Goal: Task Accomplishment & Management: Manage account settings

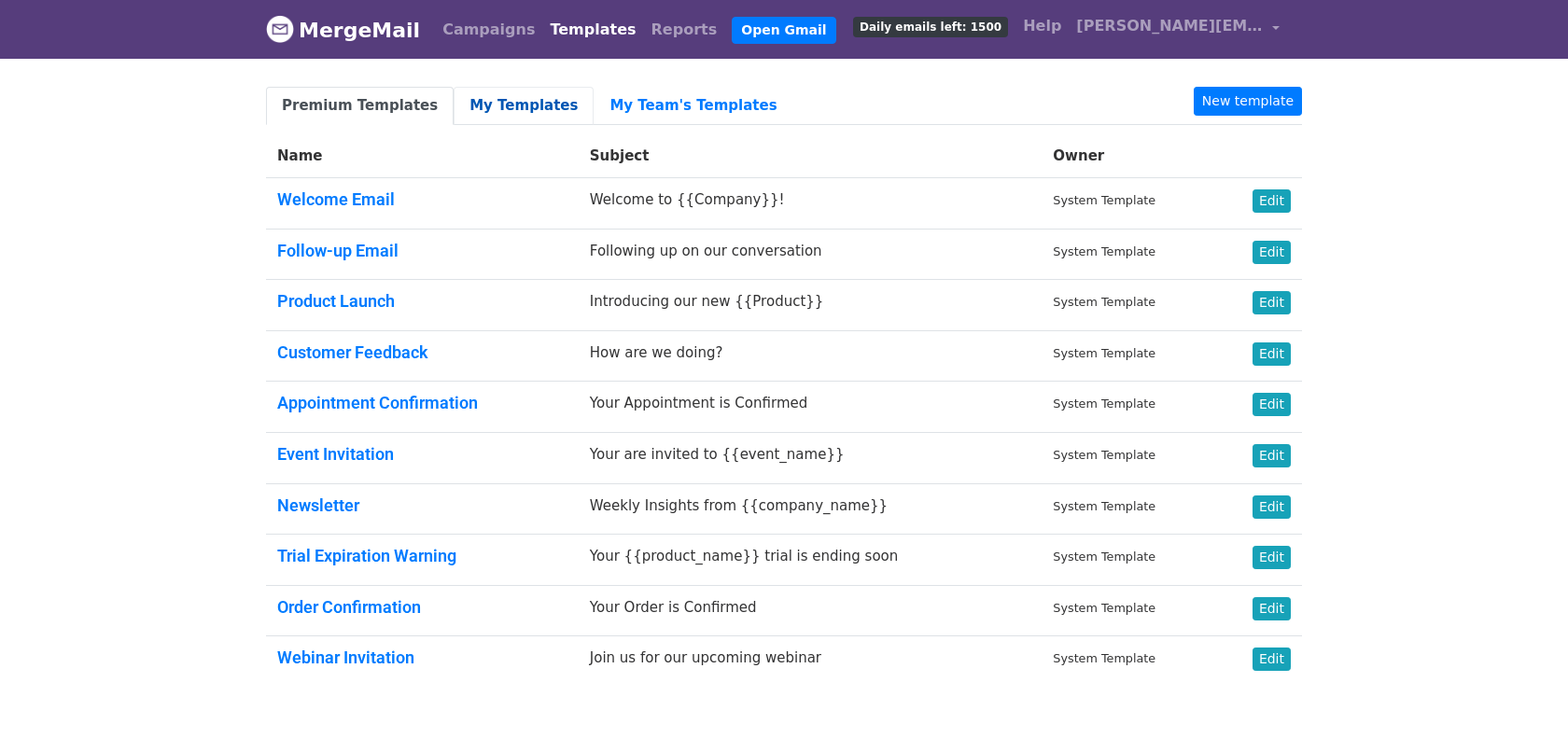
click at [472, 104] on link "My Templates" at bounding box center [523, 106] width 140 height 39
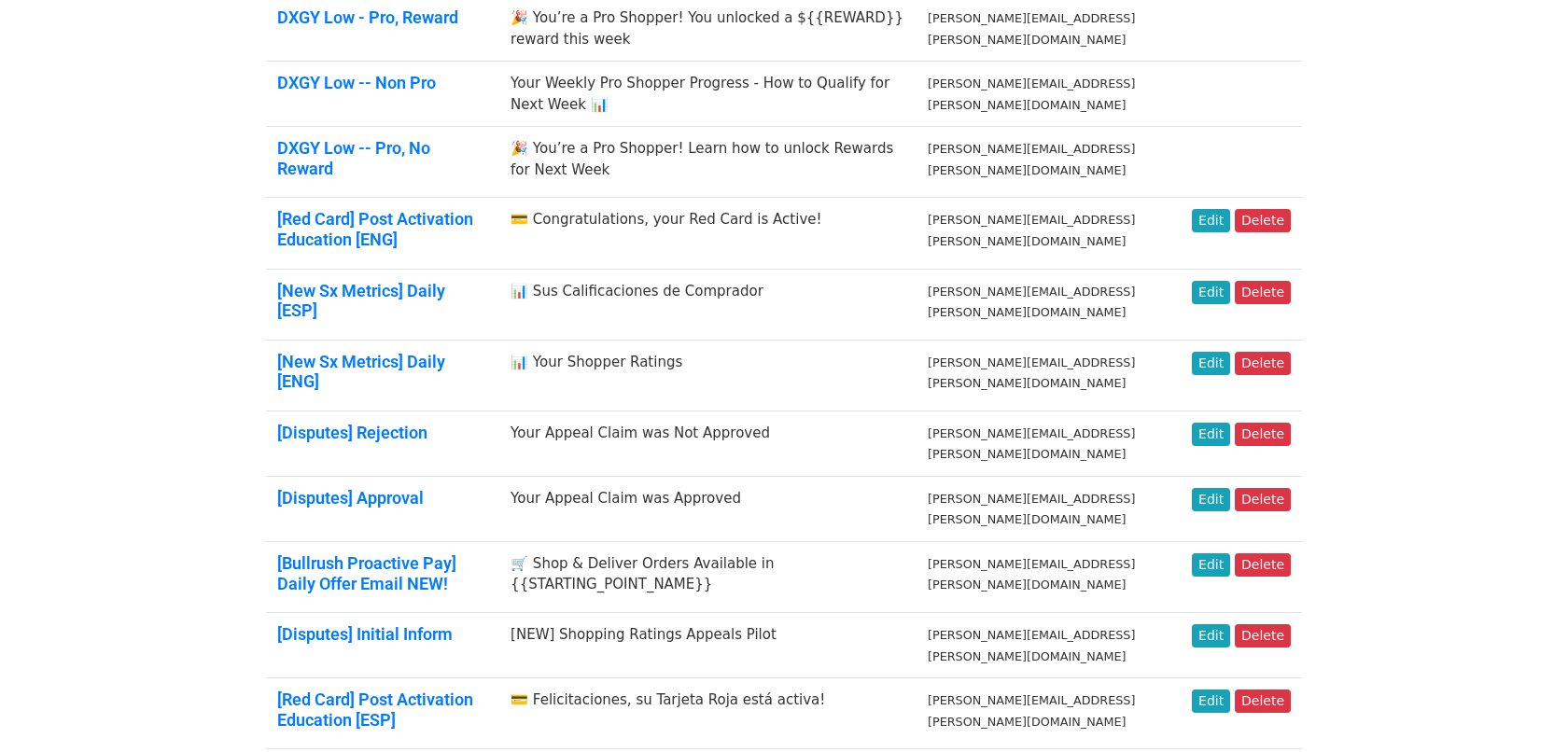
scroll to position [325, 0]
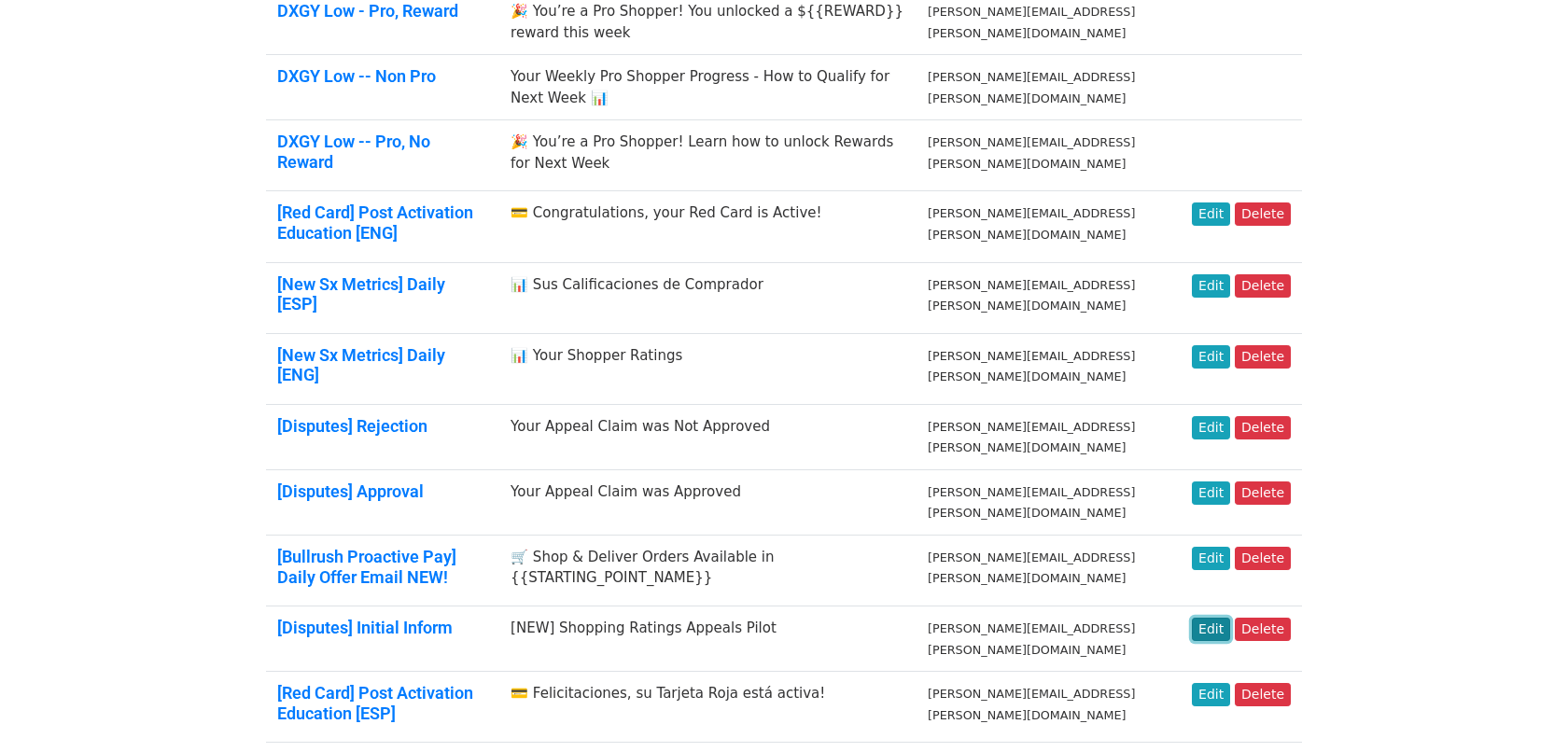
click at [1206, 618] on link "Edit" at bounding box center [1210, 630] width 39 height 24
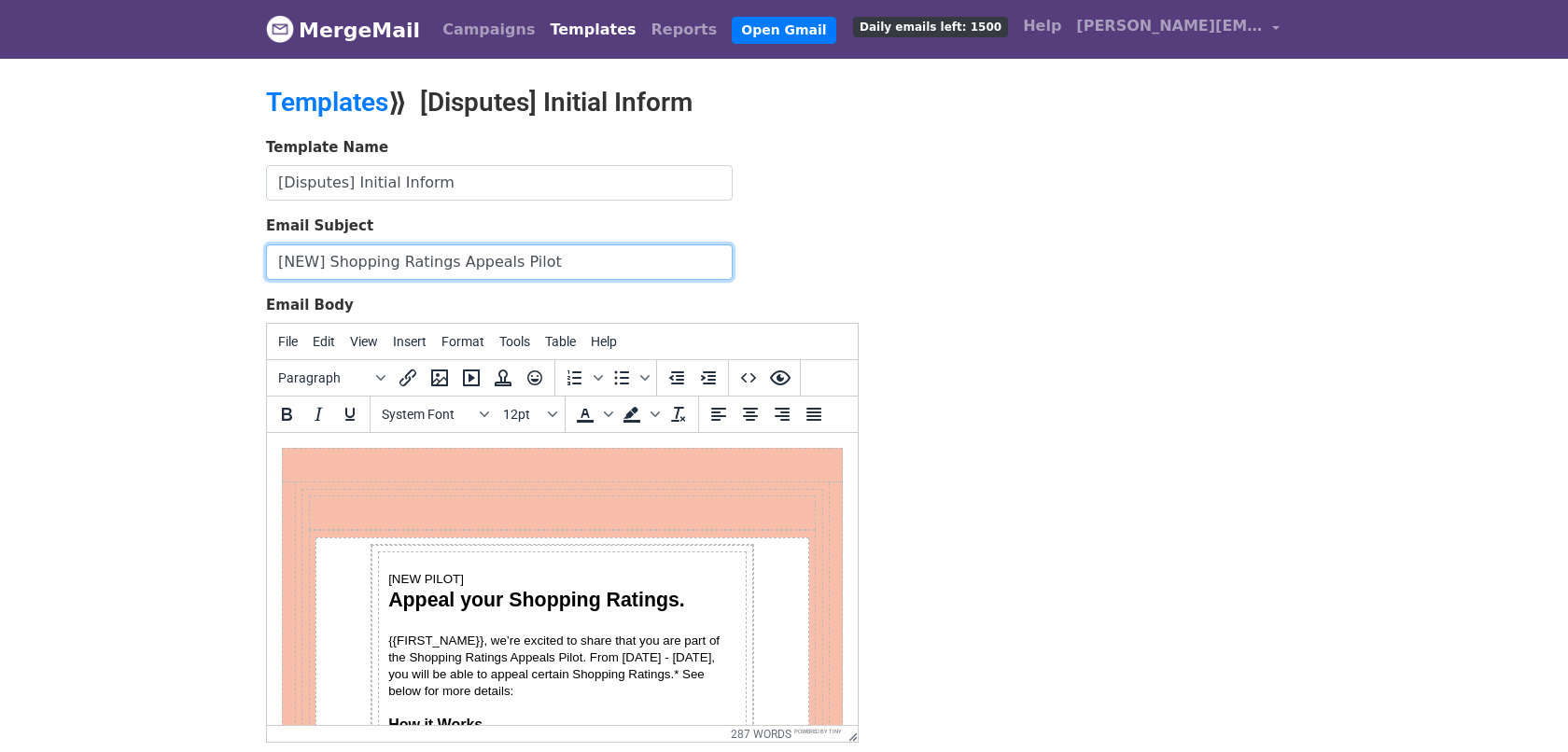
click at [301, 267] on input "[NEW] Shopping Ratings Appeals Pilot" at bounding box center [499, 263] width 467 height 36
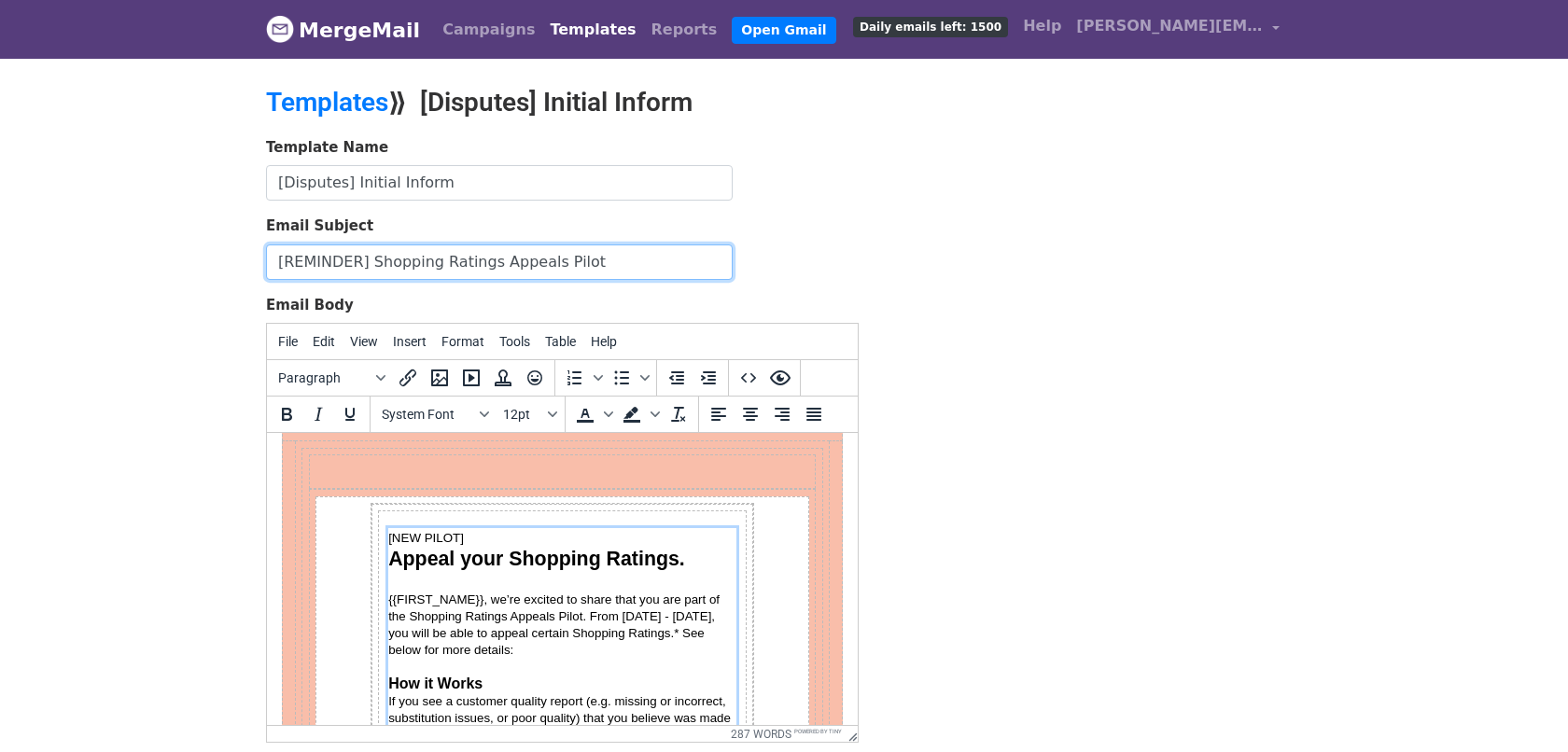
scroll to position [48, 0]
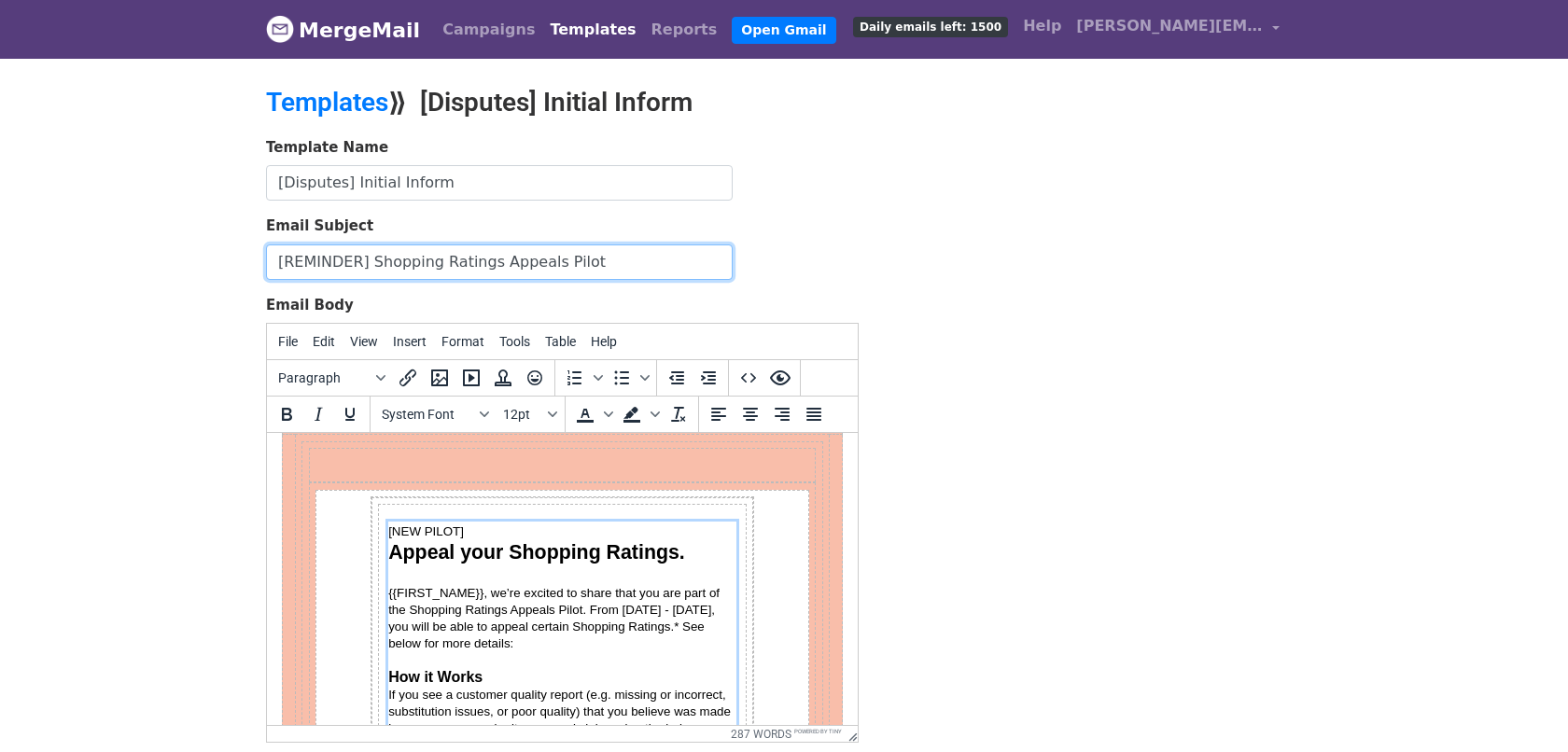
type input "[REMINDER] Shopping Ratings Appeals Pilot"
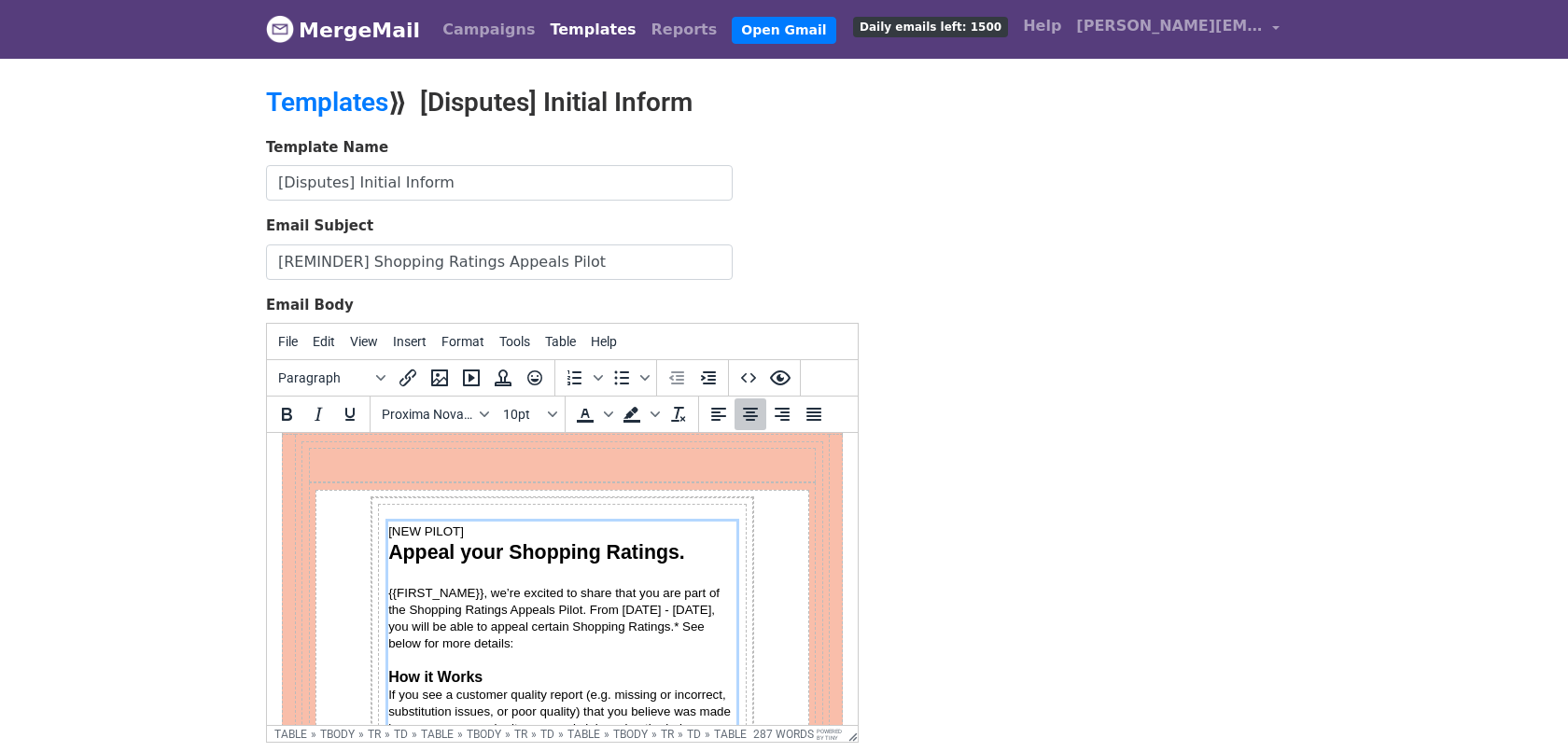
click at [454, 615] on span "{{FIRST_NAME}}, we’re excited to share that you are part of the Shopping Rating…" at bounding box center [556, 618] width 335 height 64
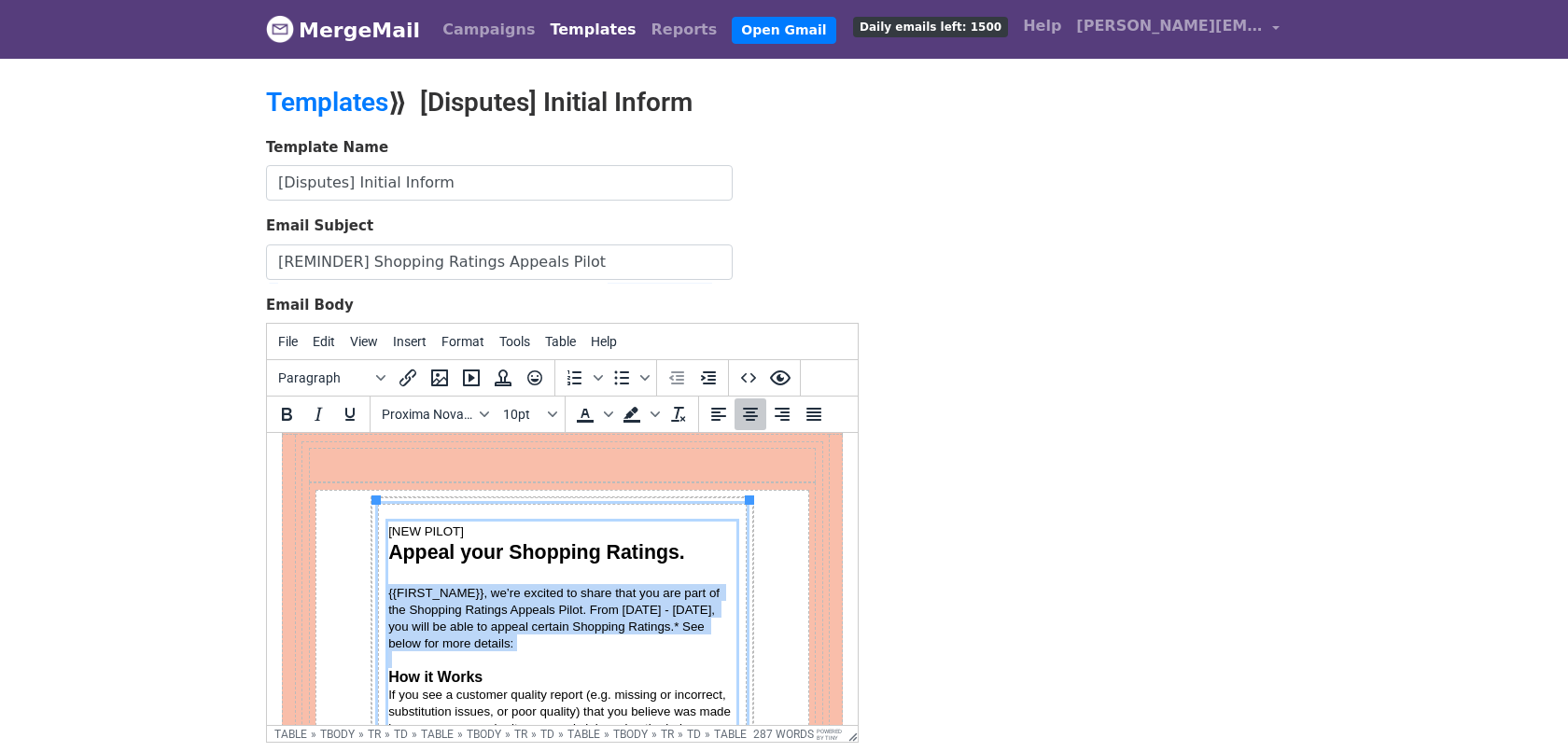
click at [454, 615] on span "{{FIRST_NAME}}, we’re excited to share that you are part of the Shopping Rating…" at bounding box center [556, 618] width 335 height 64
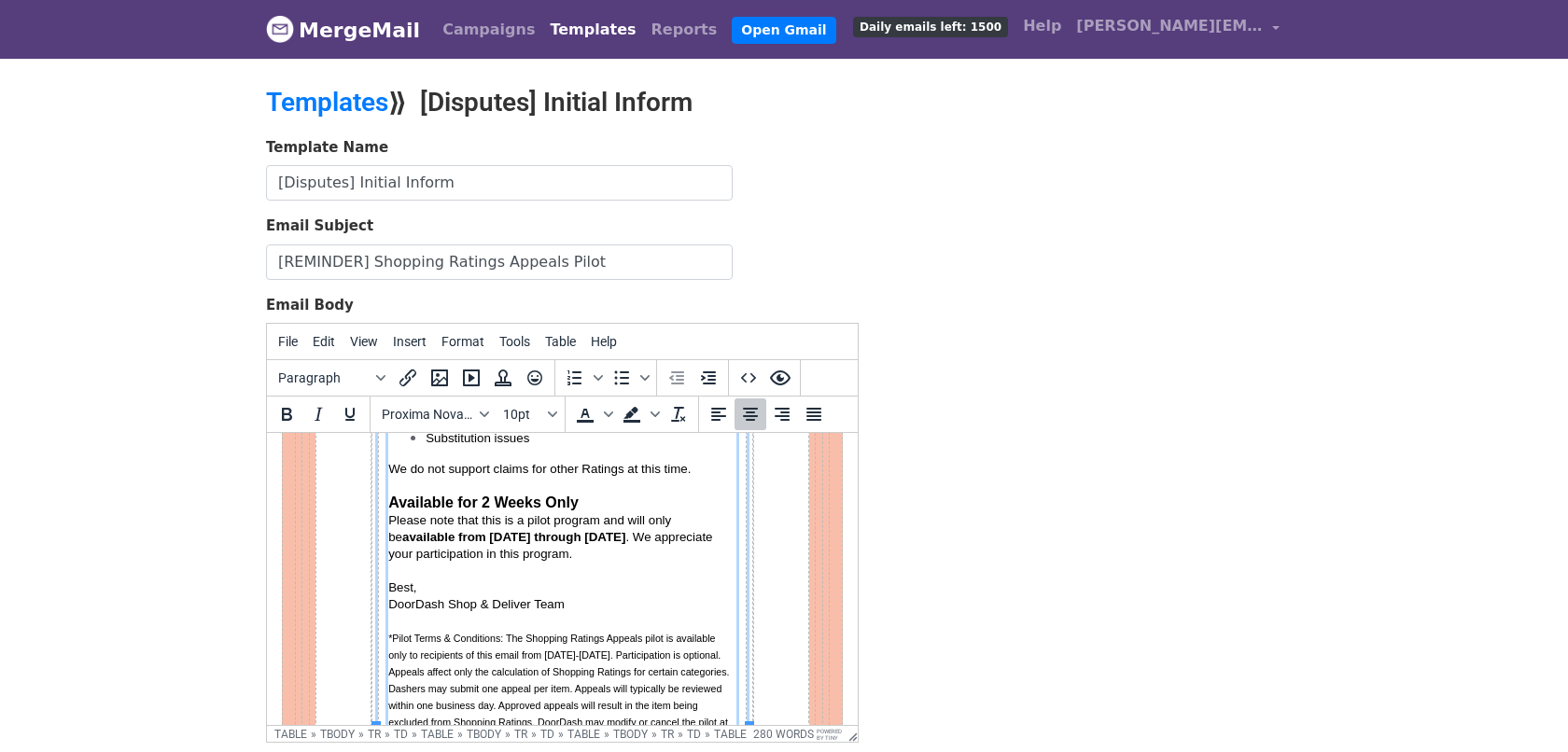
scroll to position [660, 0]
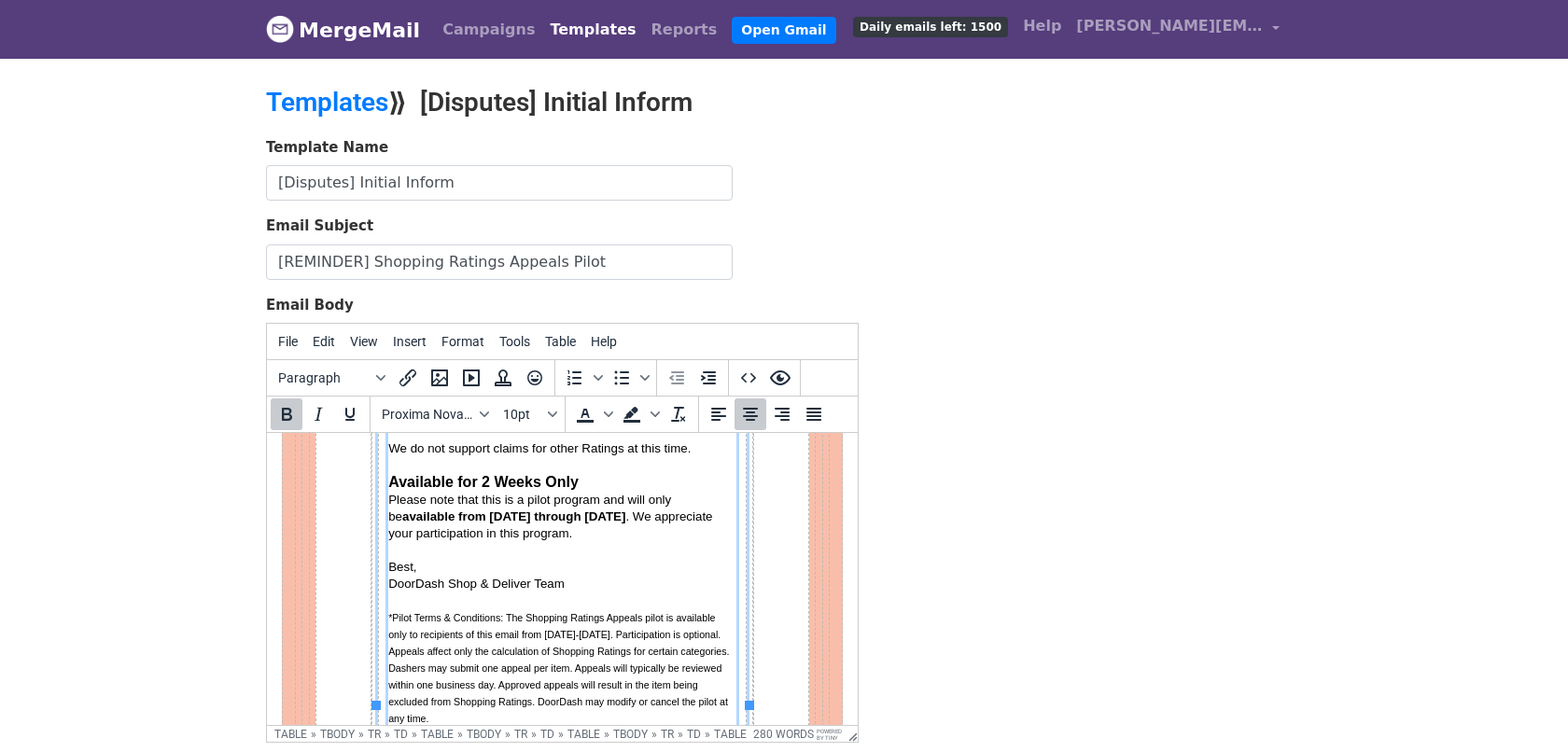
click at [462, 511] on span "available from September 17 through September 30" at bounding box center [513, 516] width 223 height 14
drag, startPoint x: 462, startPoint y: 511, endPoint x: 548, endPoint y: 513, distance: 86.0
click at [549, 513] on span "available from September 17 through September 30" at bounding box center [513, 516] width 223 height 14
click at [466, 480] on span "Available for 2 Weeks Only" at bounding box center [483, 483] width 190 height 16
drag, startPoint x: 466, startPoint y: 480, endPoint x: 544, endPoint y: 480, distance: 78.0
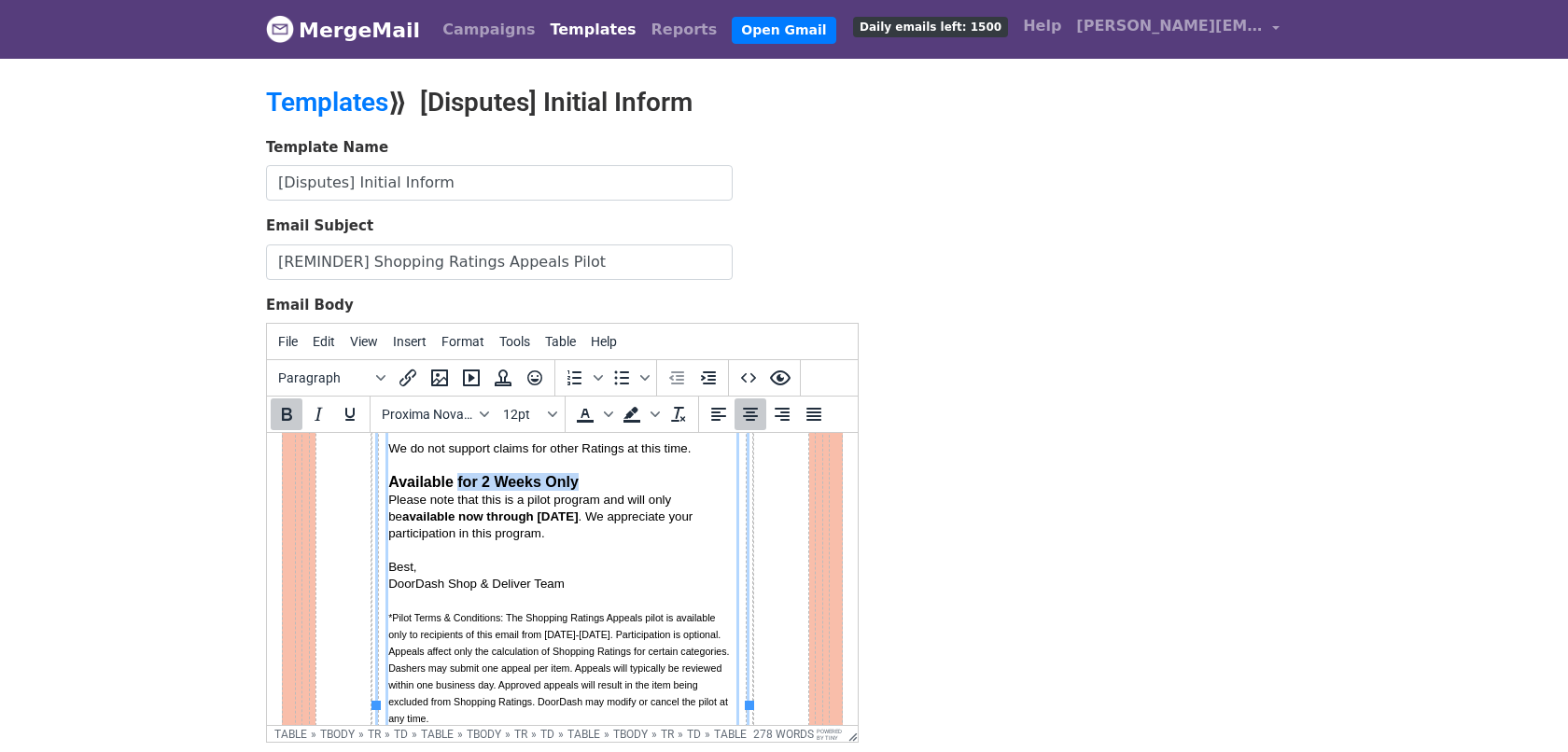
click at [544, 480] on span "Available for 2 Weeks Only" at bounding box center [483, 483] width 190 height 16
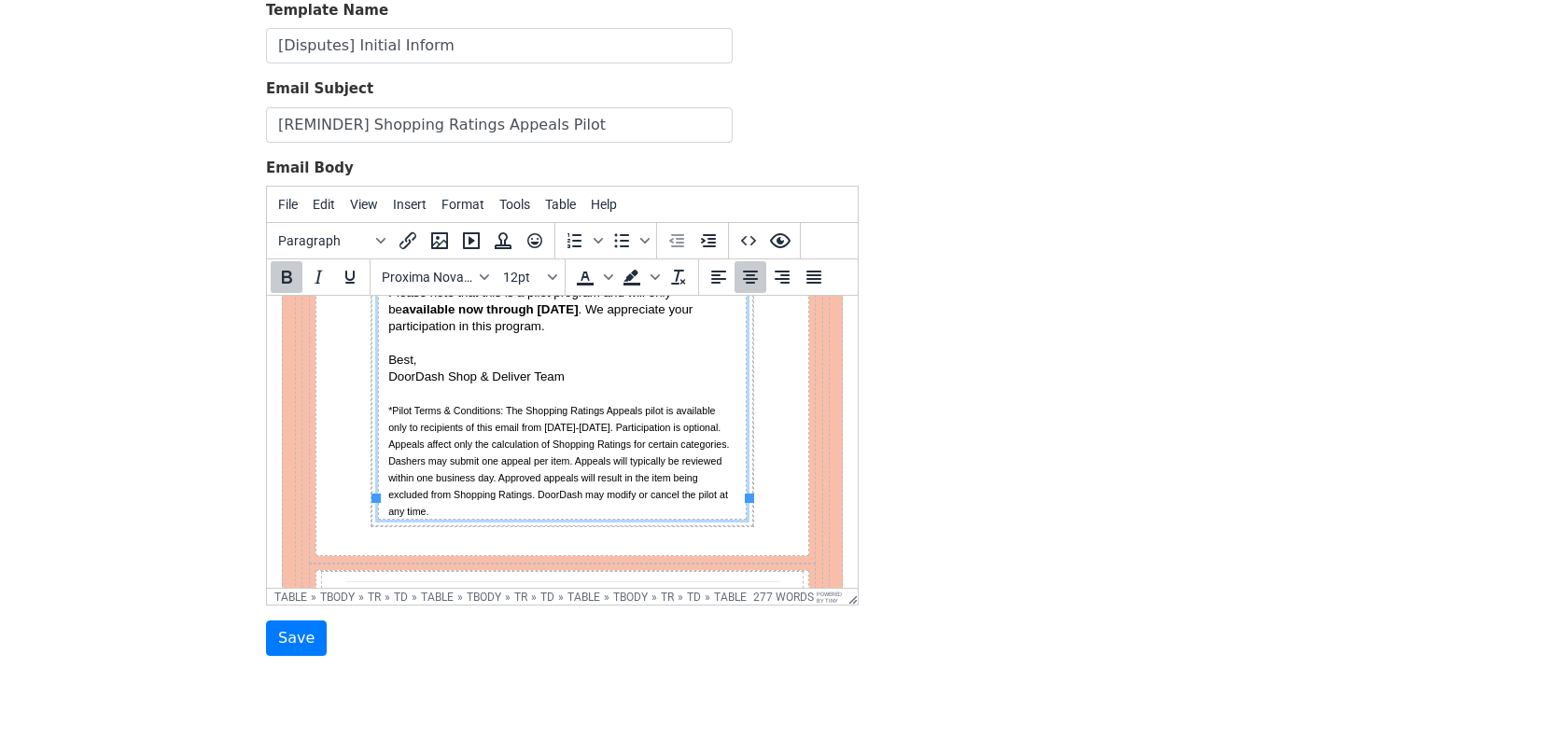
scroll to position [145, 0]
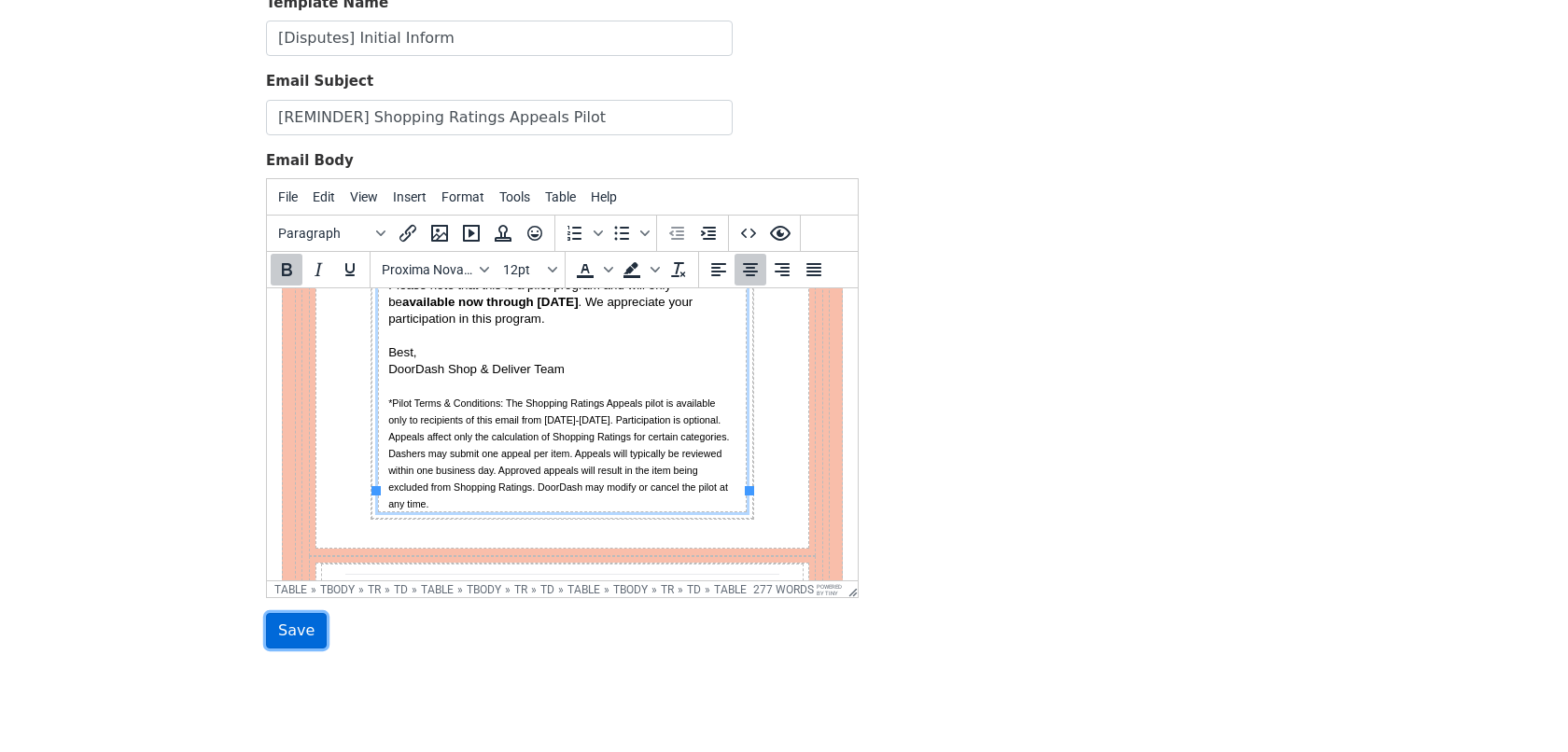
click at [293, 625] on input "Save" at bounding box center [296, 631] width 60 height 36
